Goal: Find specific page/section: Find specific page/section

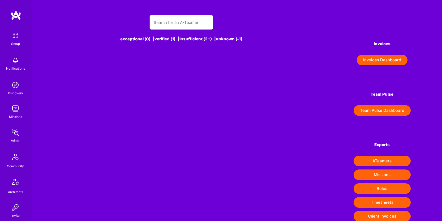
click at [172, 22] on input "text" at bounding box center [181, 23] width 55 height 14
type input "ion bot"
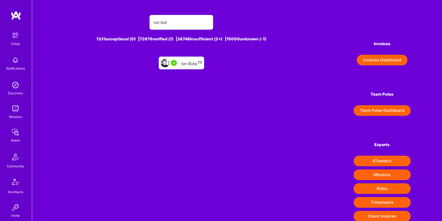
click at [192, 65] on div "Ion Bota [1]" at bounding box center [191, 62] width 21 height 7
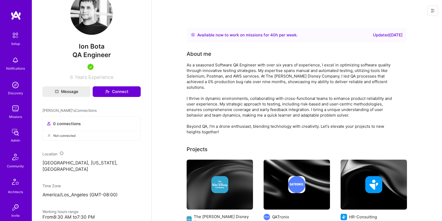
scroll to position [205, 0]
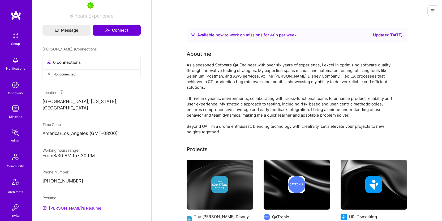
click at [61, 205] on link "[PERSON_NAME]'s Resume" at bounding box center [71, 208] width 59 height 6
